Goal: Information Seeking & Learning: Understand process/instructions

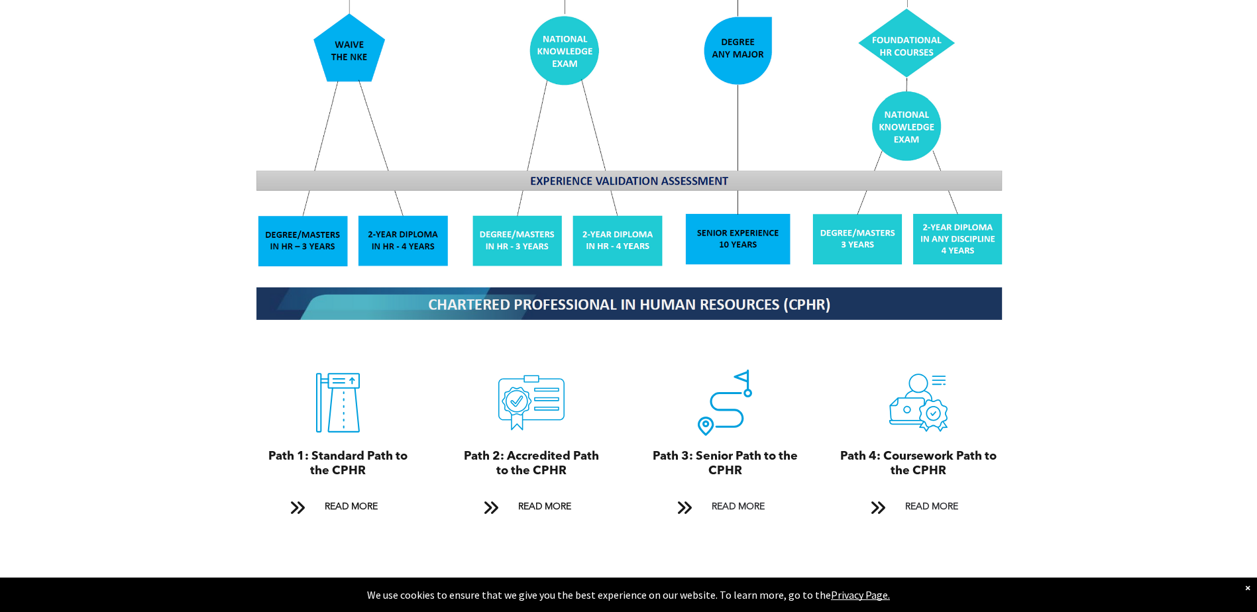
scroll to position [1259, 0]
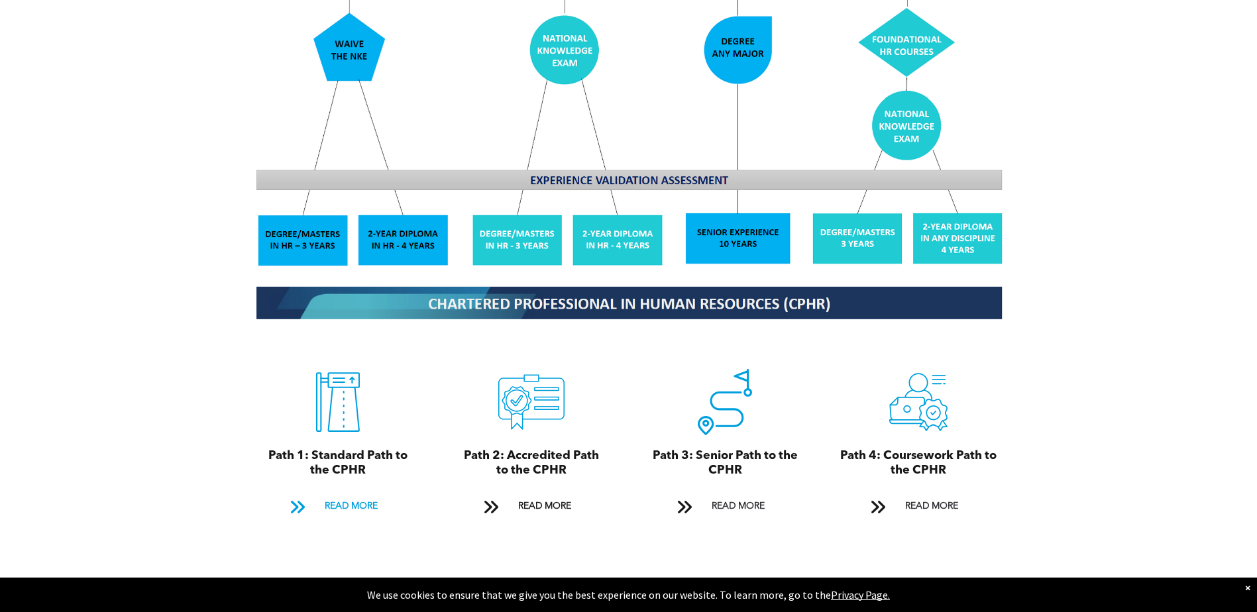
click at [351, 494] on span "READ MORE" at bounding box center [351, 506] width 62 height 25
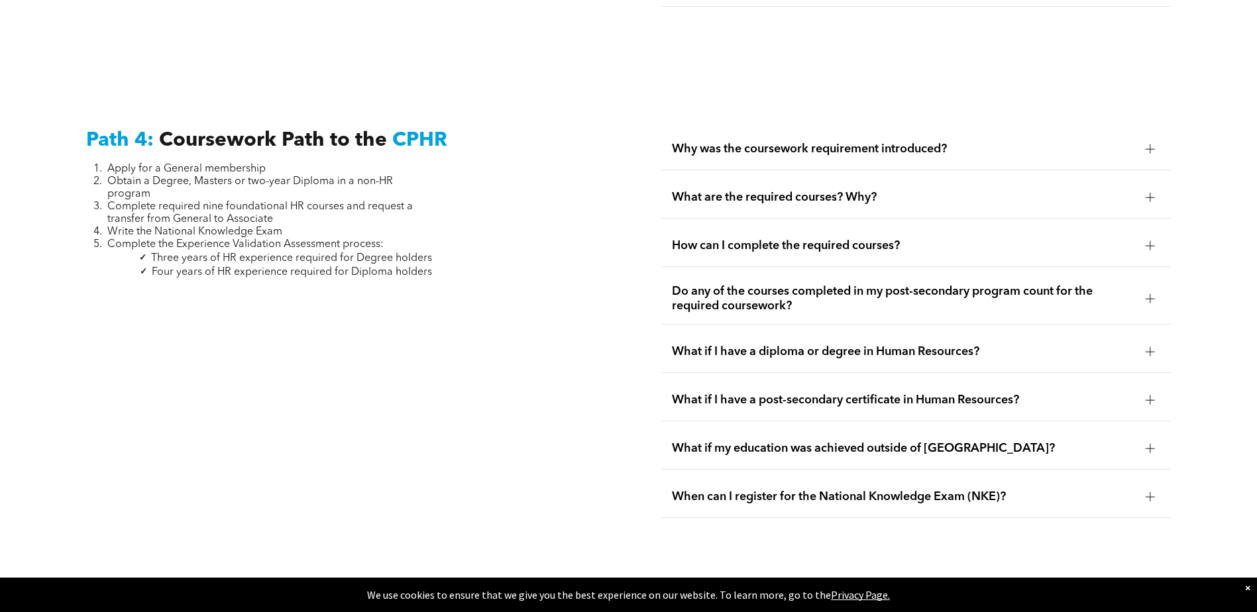
scroll to position [3899, 0]
click at [1143, 390] on div at bounding box center [1151, 400] width 20 height 20
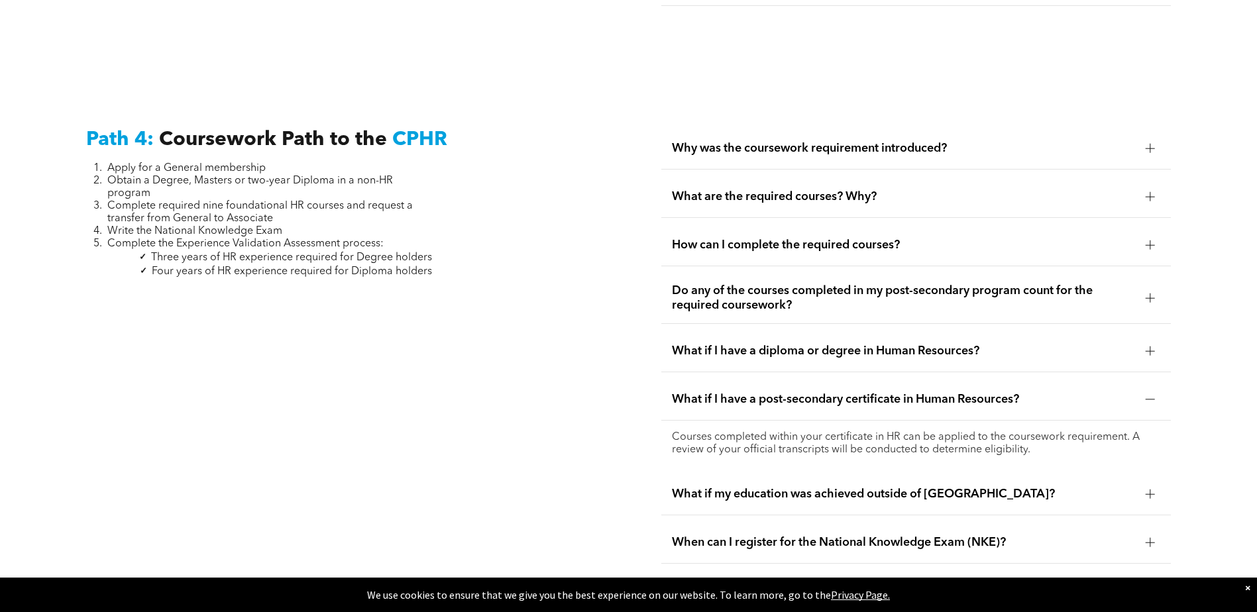
click at [1141, 341] on div at bounding box center [1151, 351] width 20 height 20
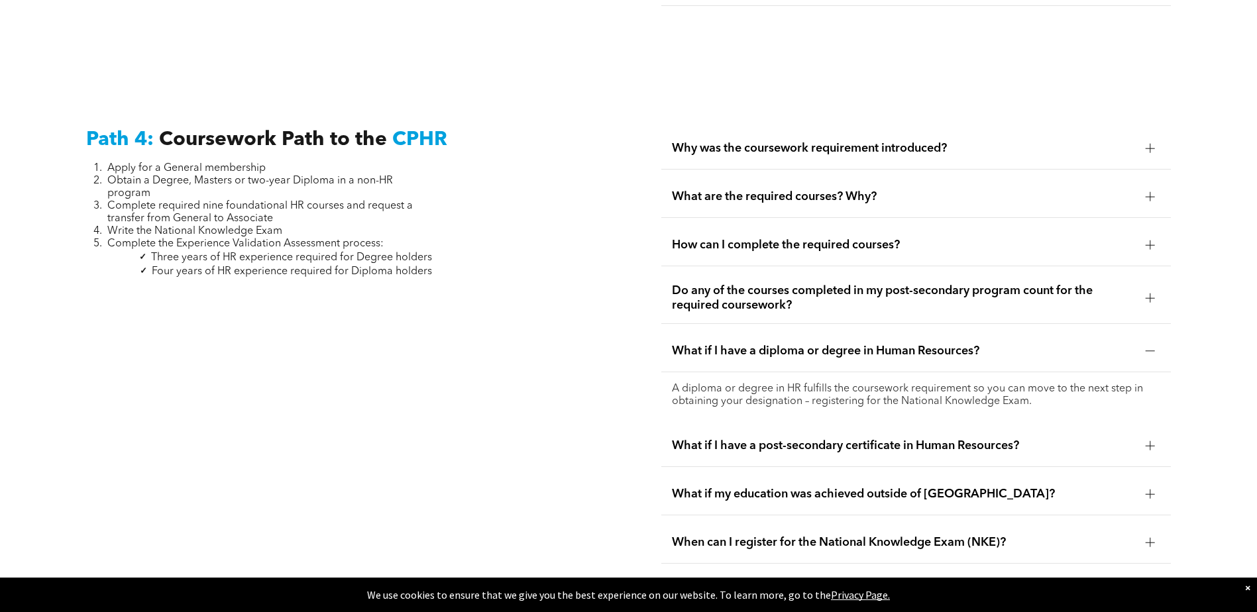
scroll to position [3833, 0]
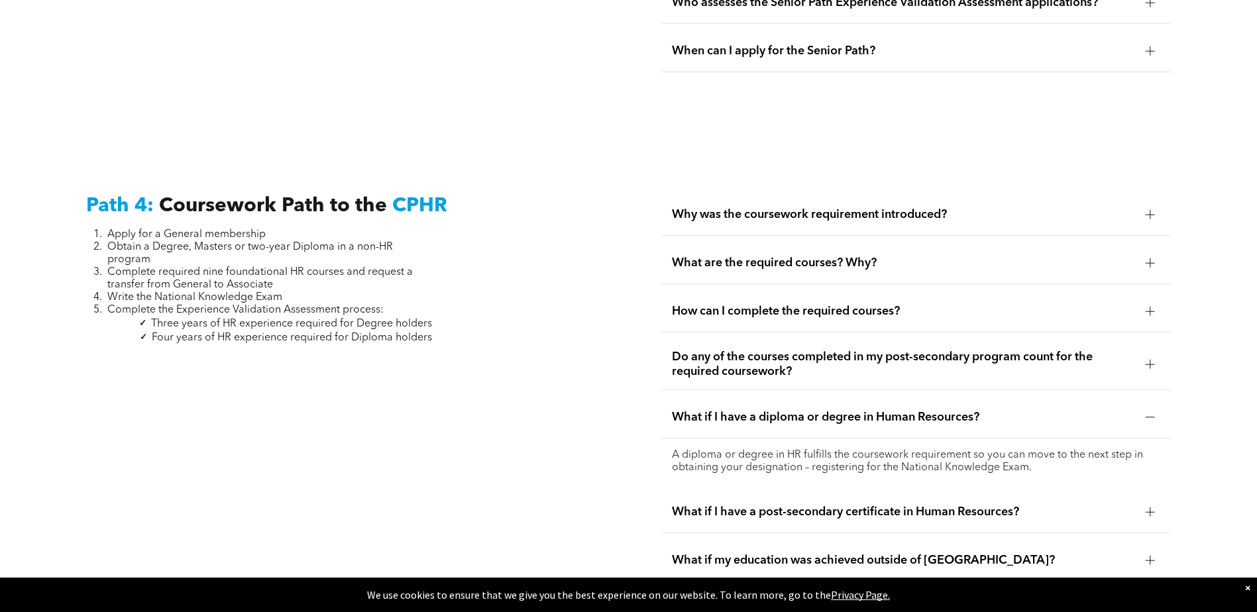
click at [1150, 355] on div at bounding box center [1151, 365] width 20 height 20
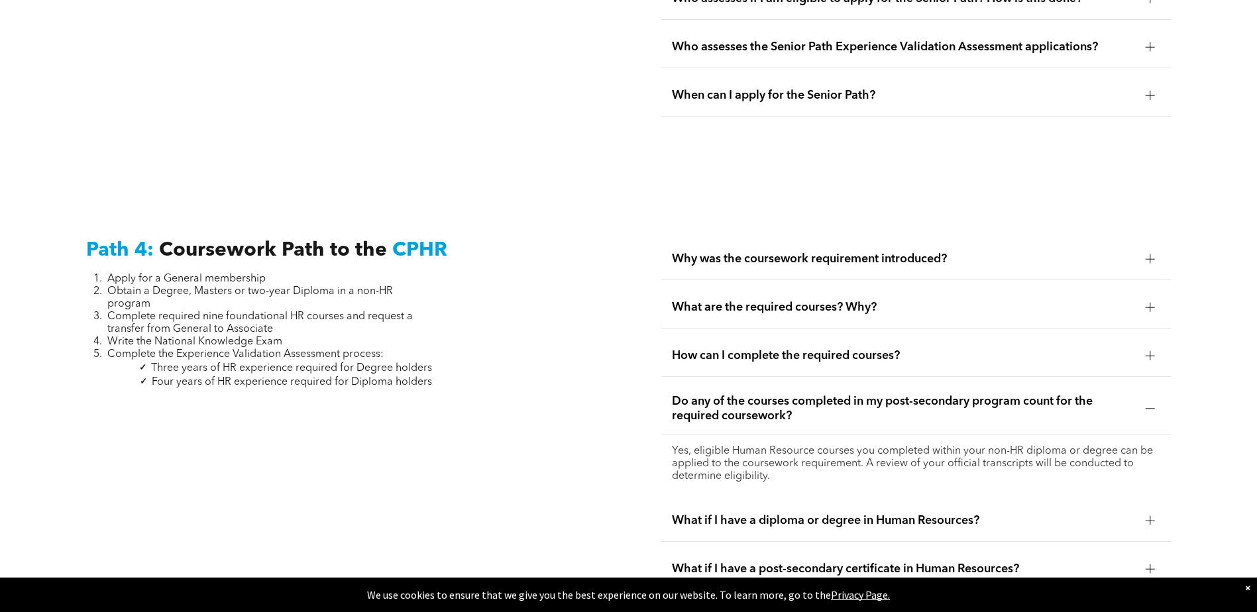
scroll to position [3766, 0]
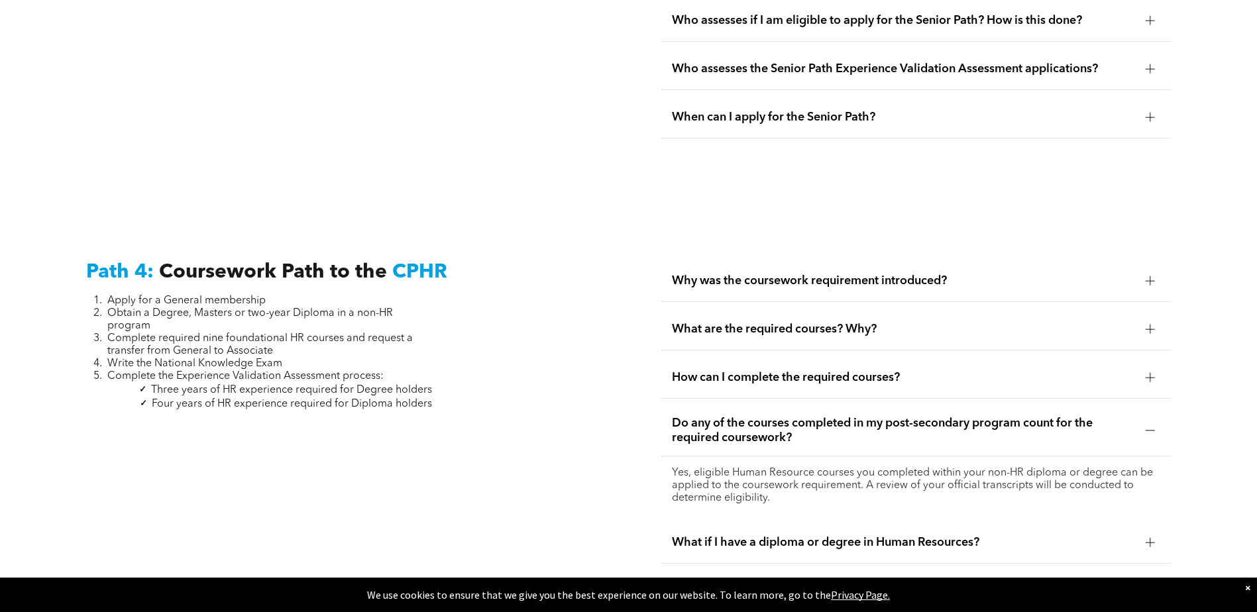
click at [1151, 357] on div "How can I complete the required courses?" at bounding box center [917, 378] width 510 height 42
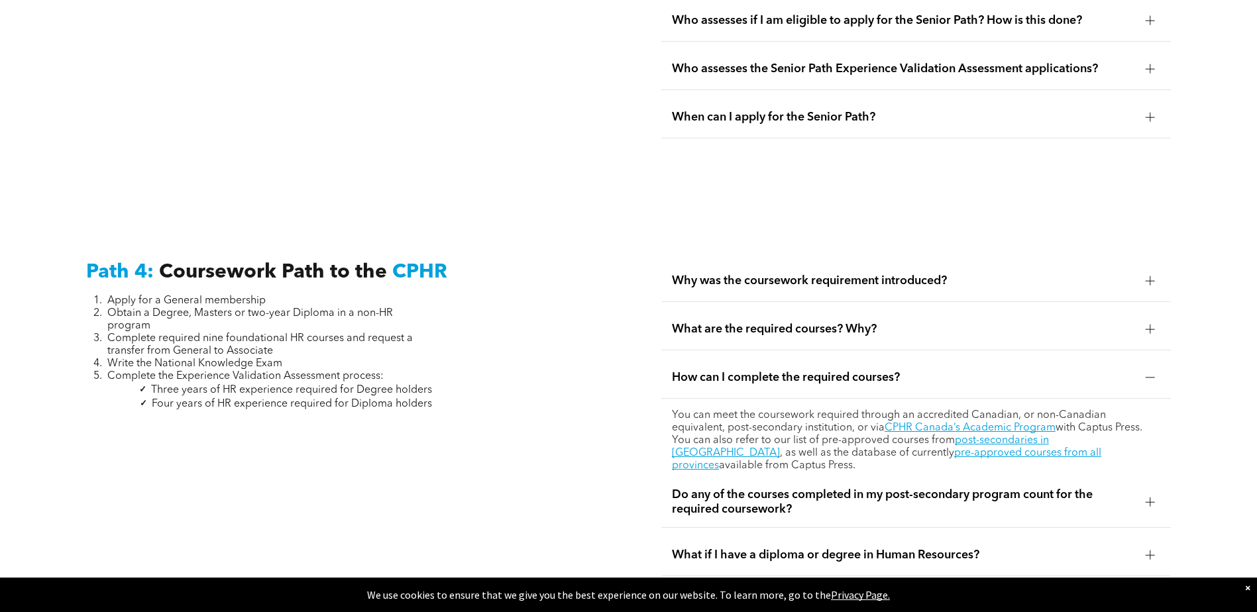
click at [1149, 325] on div at bounding box center [1150, 329] width 9 height 9
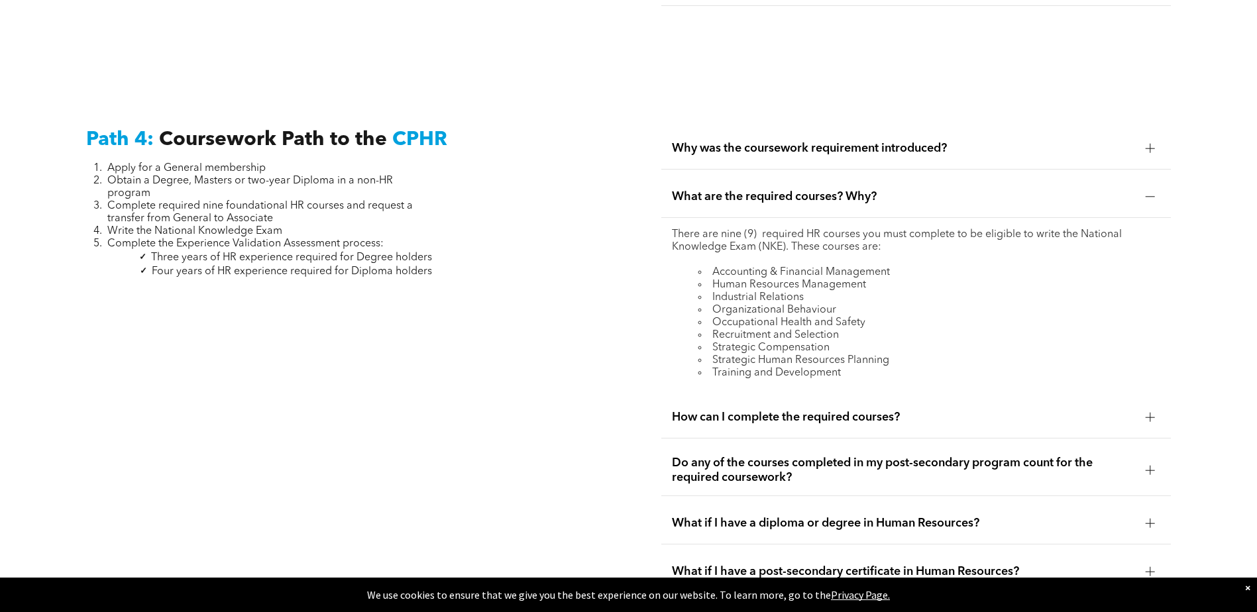
scroll to position [3833, 0]
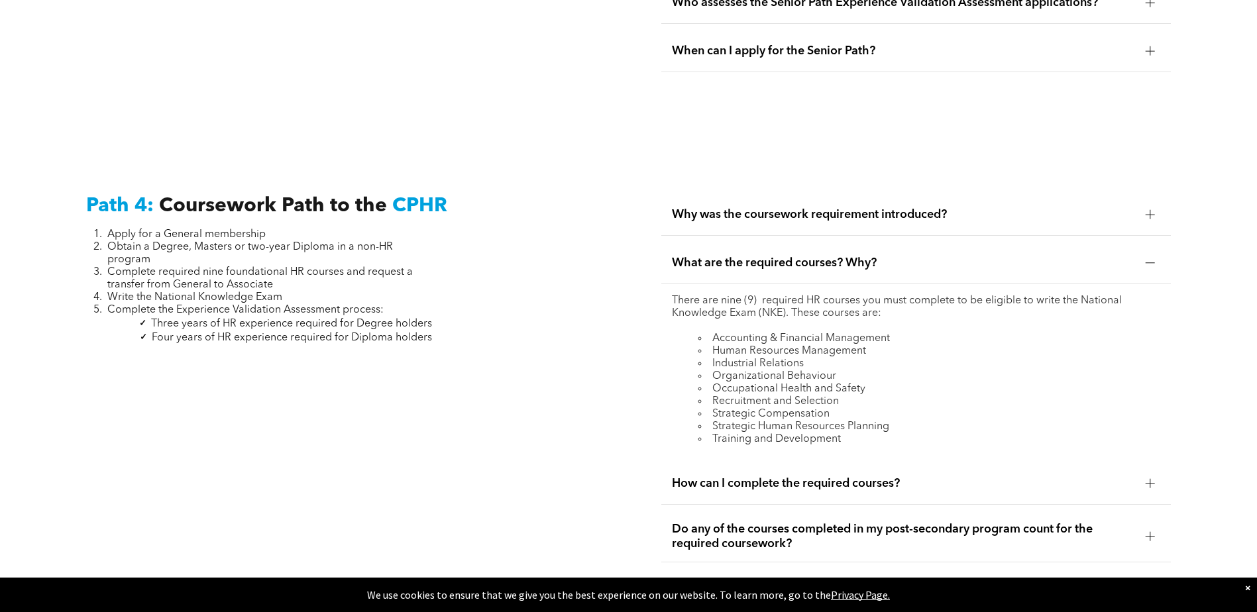
click at [1154, 210] on div at bounding box center [1150, 214] width 9 height 9
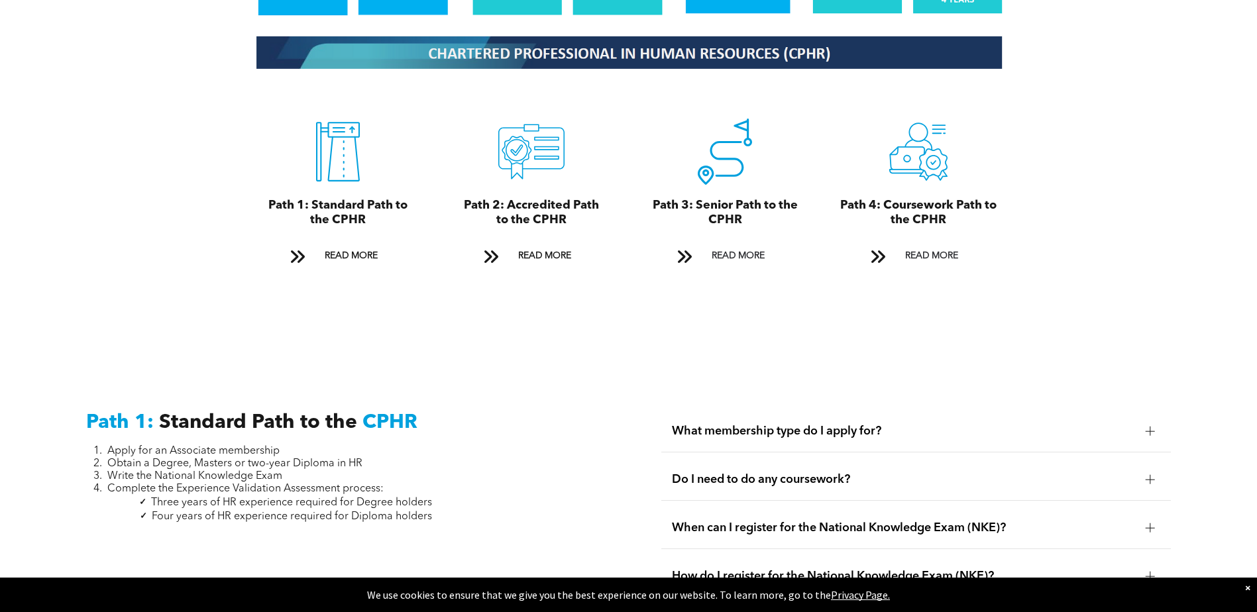
scroll to position [1579, 0]
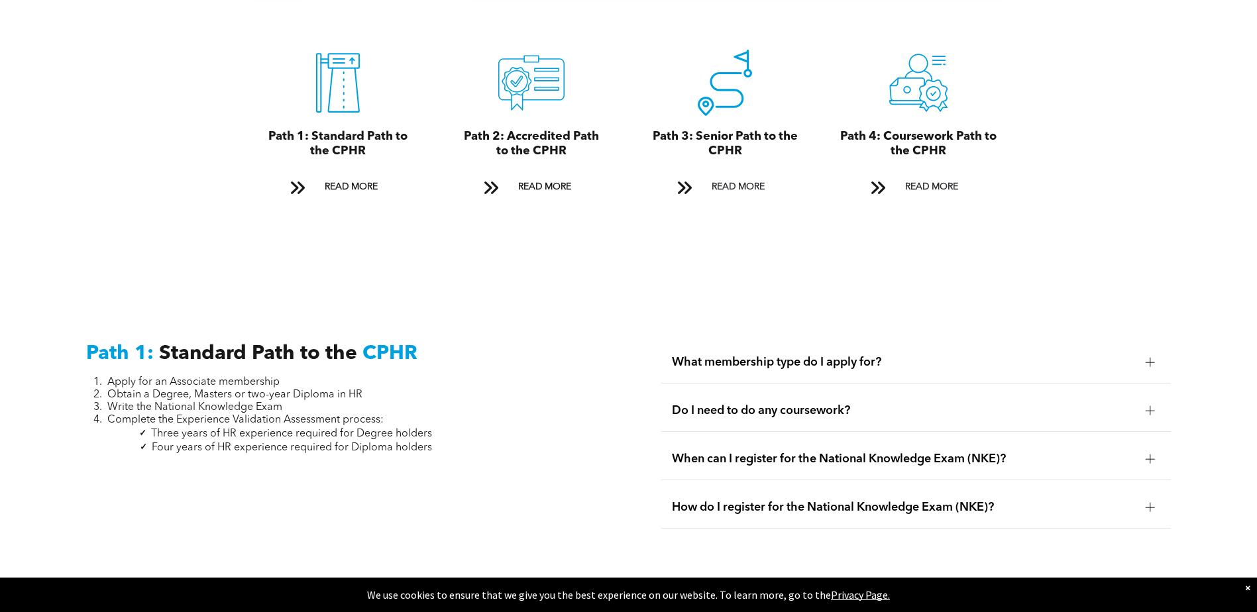
click at [1148, 358] on div at bounding box center [1150, 362] width 9 height 9
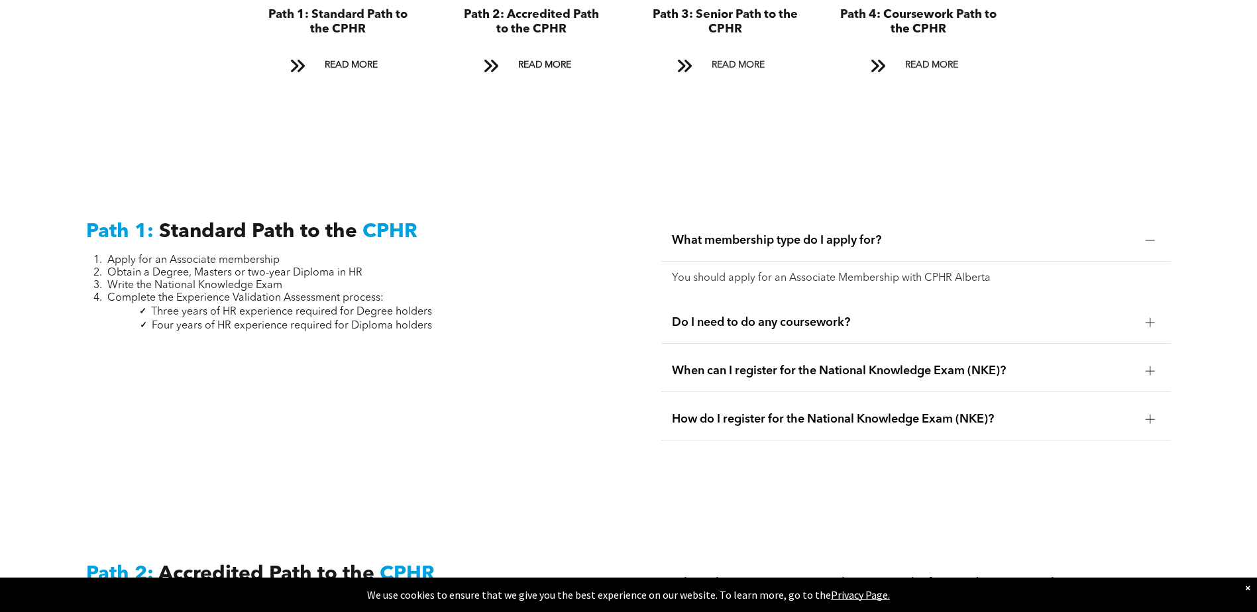
scroll to position [1712, 0]
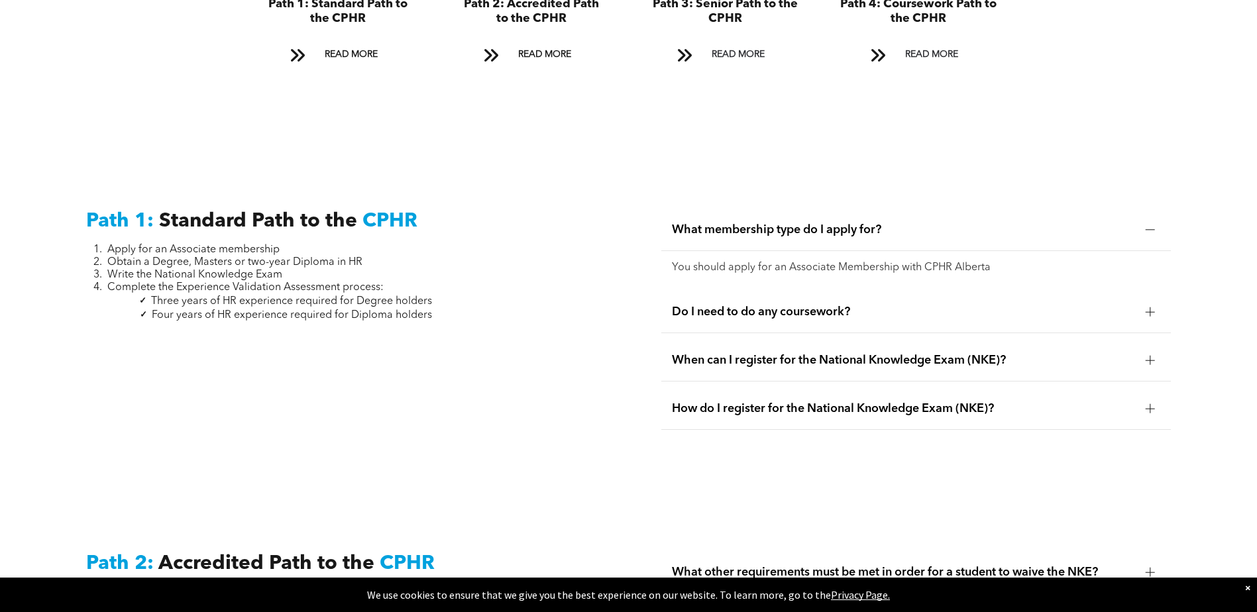
click at [1151, 302] on div at bounding box center [1151, 312] width 20 height 20
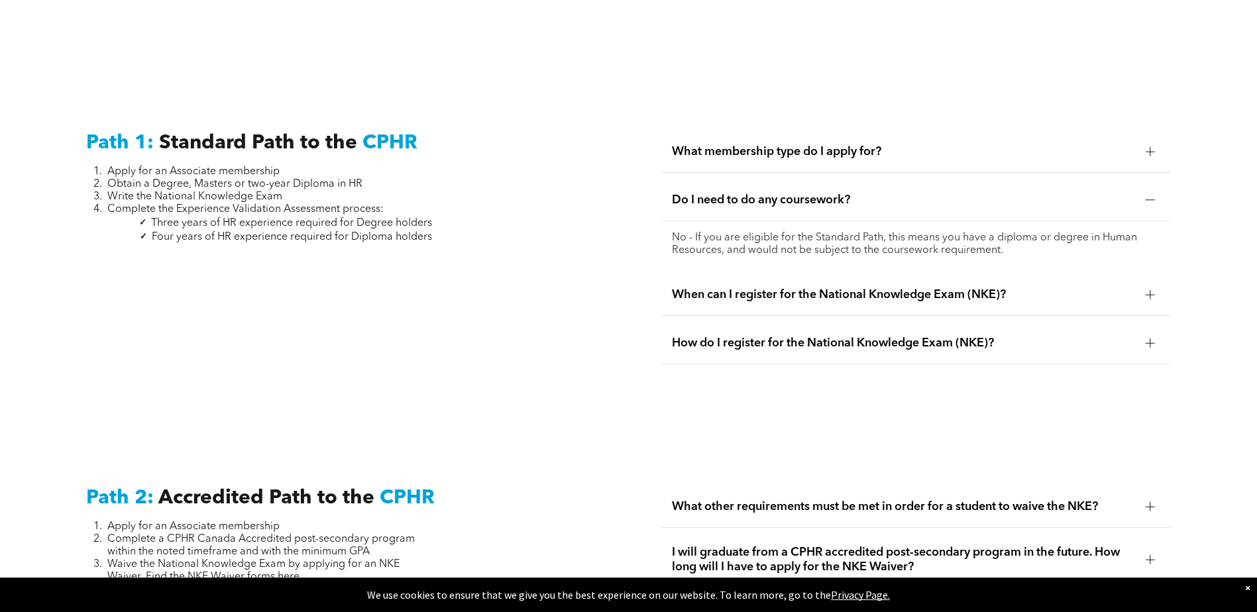
scroll to position [1977, 0]
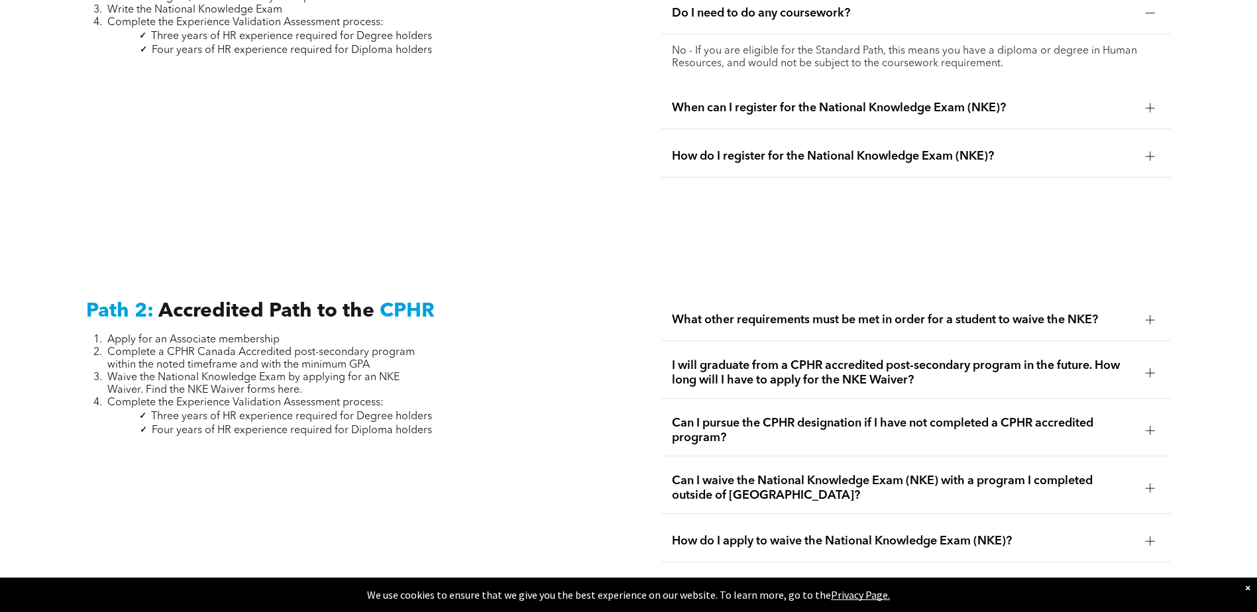
click at [1149, 373] on div at bounding box center [1150, 373] width 9 height 1
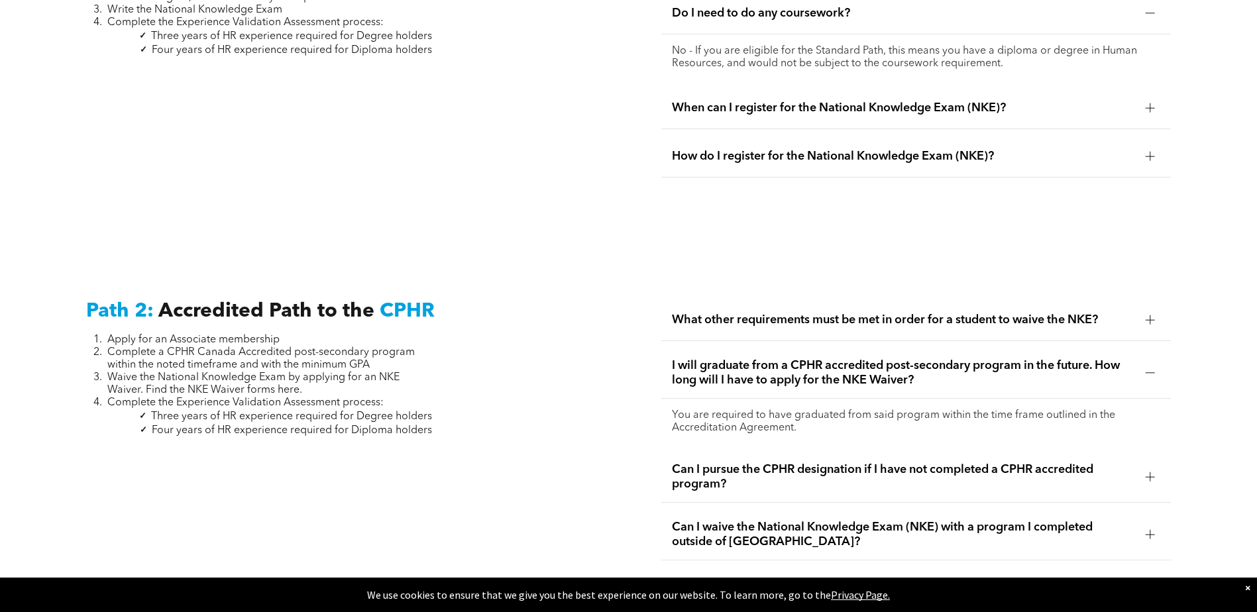
click at [1151, 316] on div at bounding box center [1150, 320] width 9 height 9
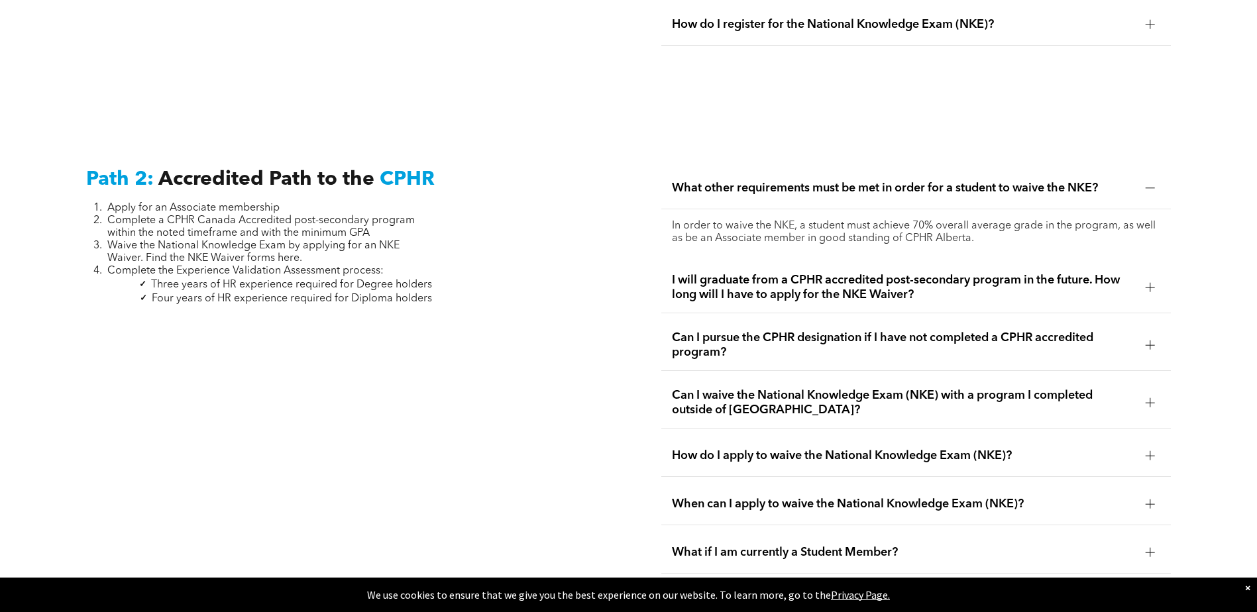
scroll to position [2109, 0]
click at [1154, 335] on div at bounding box center [1151, 345] width 20 height 20
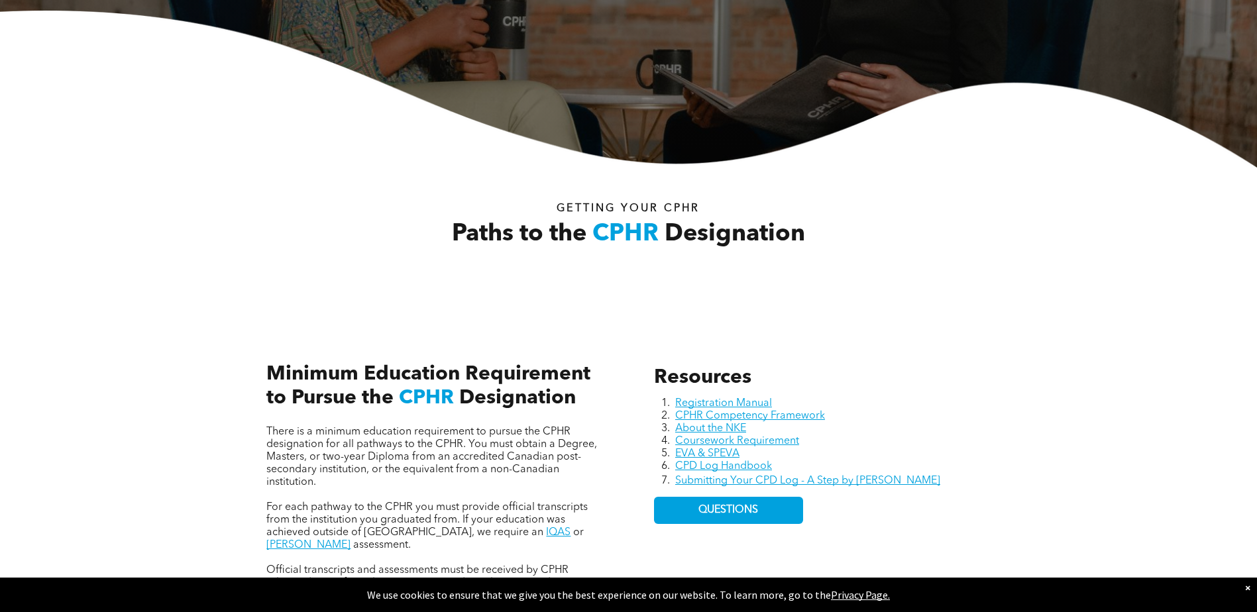
scroll to position [0, 0]
